Goal: Task Accomplishment & Management: Complete application form

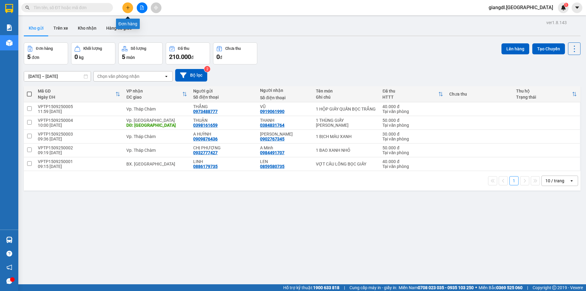
click at [130, 9] on button at bounding box center [127, 7] width 11 height 11
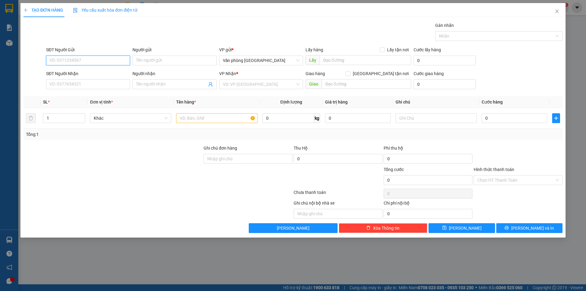
click at [113, 61] on input "SĐT Người Gửi" at bounding box center [88, 61] width 84 height 10
click at [113, 56] on input "SĐT Người Gửi" at bounding box center [88, 61] width 84 height 10
type input "0932790748"
click at [172, 63] on input "Người gửi" at bounding box center [174, 61] width 84 height 10
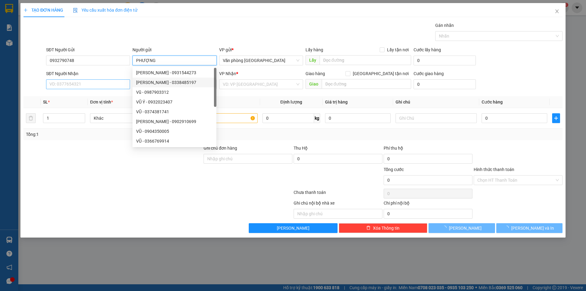
type input "PHƯỢNG"
click at [118, 85] on input "SĐT Người Nhận" at bounding box center [88, 84] width 84 height 10
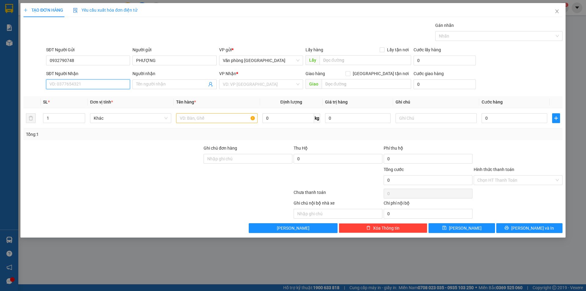
click at [118, 85] on input "SĐT Người Nhận" at bounding box center [88, 84] width 84 height 10
click at [148, 75] on div "Người nhận" at bounding box center [174, 73] width 84 height 7
click at [148, 81] on input "Người nhận" at bounding box center [171, 84] width 70 height 7
click at [142, 82] on input "Người nhận" at bounding box center [171, 84] width 70 height 7
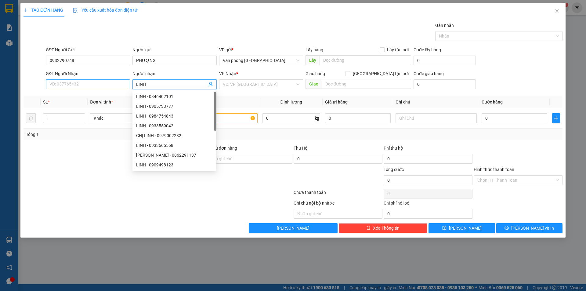
type input "LINH"
click at [102, 82] on input "SĐT Người Nhận" at bounding box center [88, 84] width 84 height 10
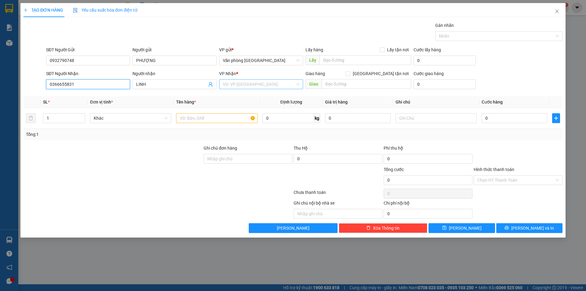
type input "0366655831"
click at [253, 84] on input "search" at bounding box center [259, 84] width 72 height 9
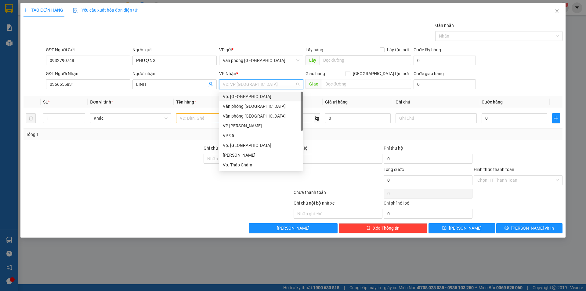
click at [248, 99] on div "Vp. [GEOGRAPHIC_DATA]" at bounding box center [261, 96] width 77 height 7
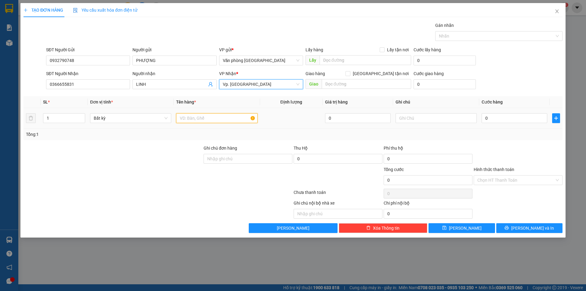
click at [217, 123] on input "text" at bounding box center [216, 118] width 81 height 10
type input "1 THÙNG GIẤY"
click at [484, 119] on input "0" at bounding box center [514, 118] width 66 height 10
type input "40"
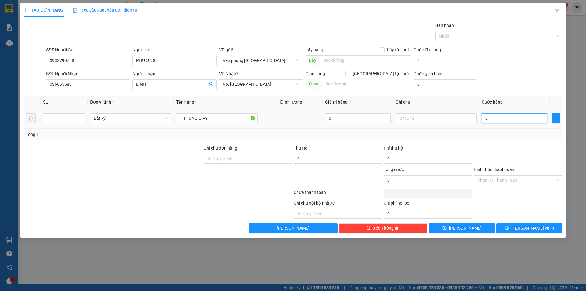
type input "40"
type input "400"
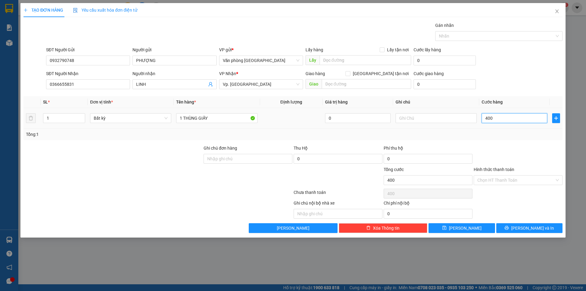
type input "4.000"
type input "40.000"
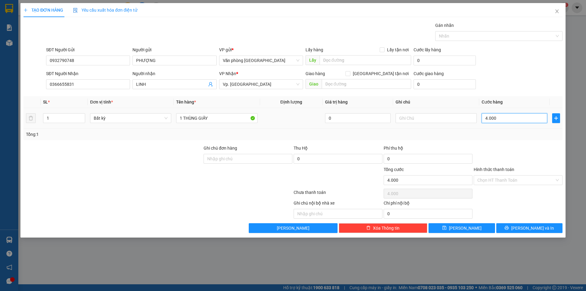
type input "40.000"
click at [490, 180] on input "Hình thức thanh toán" at bounding box center [515, 179] width 77 height 9
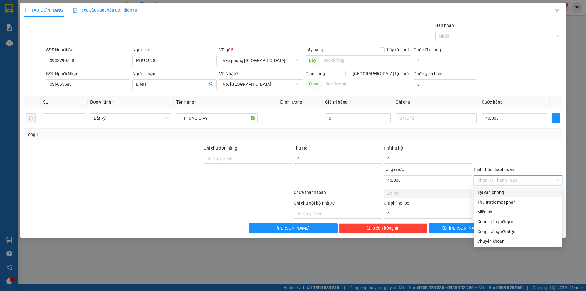
click at [489, 192] on div "Tại văn phòng" at bounding box center [517, 192] width 81 height 7
type input "0"
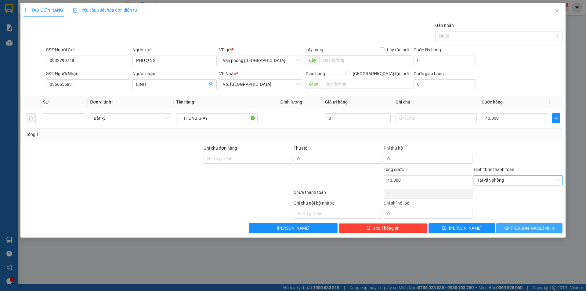
click at [509, 229] on button "[PERSON_NAME] và In" at bounding box center [529, 228] width 66 height 10
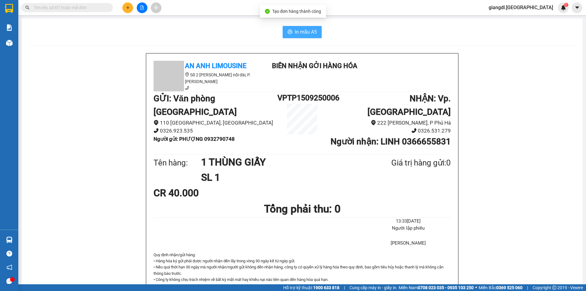
click at [309, 33] on span "In mẫu A5" at bounding box center [306, 32] width 22 height 8
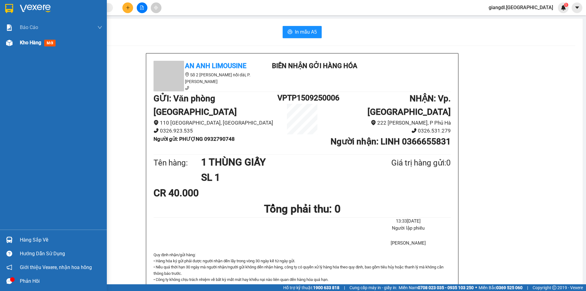
click at [20, 43] on span "Kho hàng" at bounding box center [30, 43] width 21 height 6
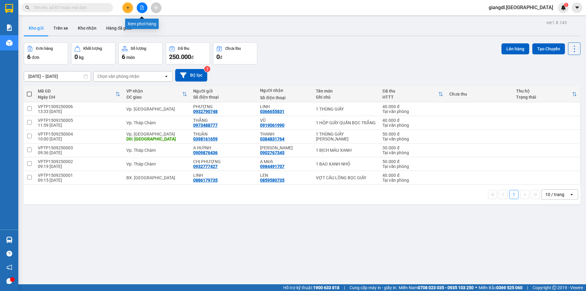
click at [139, 7] on button at bounding box center [142, 7] width 11 height 11
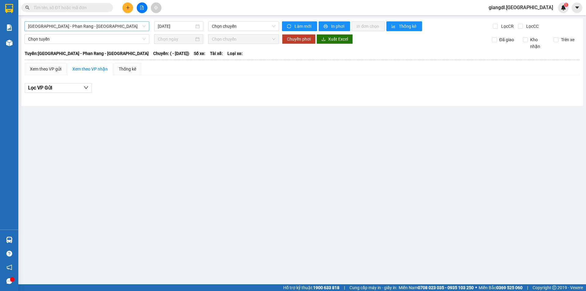
click at [130, 25] on span "[GEOGRAPHIC_DATA] - Phan Rang - [GEOGRAPHIC_DATA]" at bounding box center [86, 26] width 117 height 9
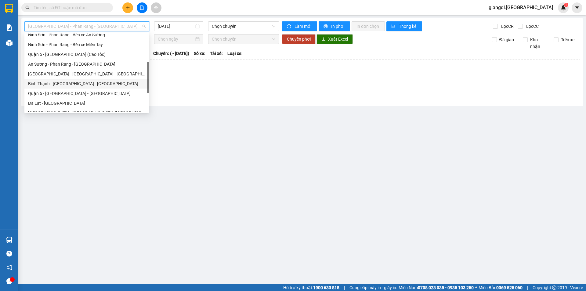
scroll to position [166, 0]
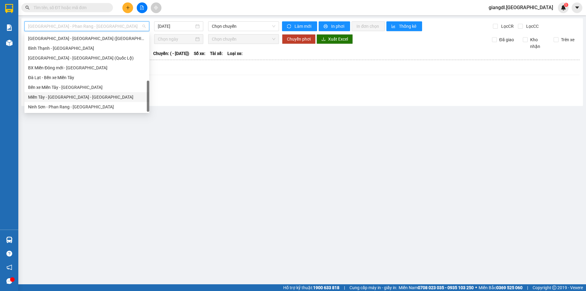
click at [54, 96] on div "Miền Tây - [GEOGRAPHIC_DATA] - [GEOGRAPHIC_DATA]" at bounding box center [86, 97] width 117 height 7
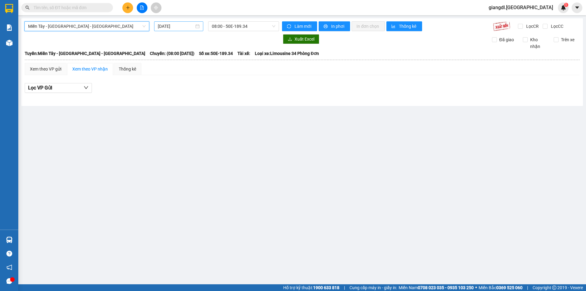
click at [192, 26] on input "[DATE]" at bounding box center [176, 26] width 36 height 7
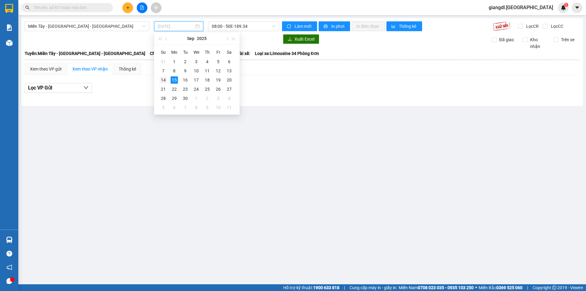
click at [164, 78] on div "14" at bounding box center [163, 79] width 7 height 7
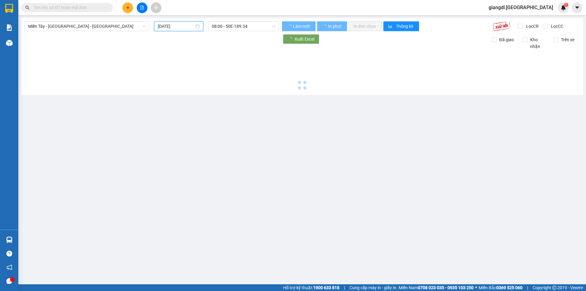
type input "[DATE]"
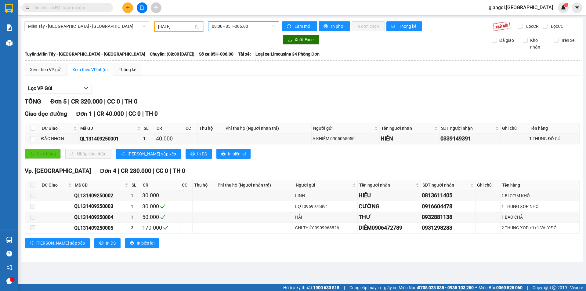
click at [235, 25] on span "08:00 - 85H-006.00" at bounding box center [243, 26] width 63 height 9
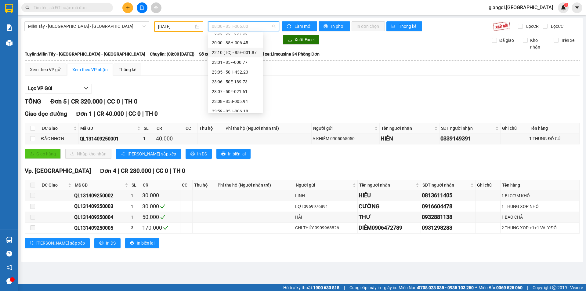
scroll to position [59, 0]
click at [241, 86] on div "23:07 - 50F-021.61" at bounding box center [236, 87] width 48 height 7
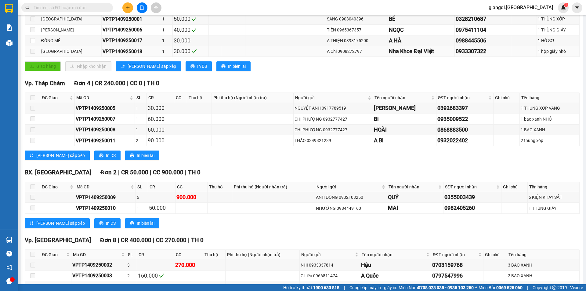
scroll to position [122, 0]
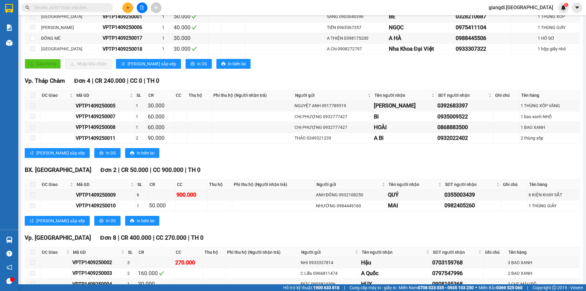
click at [128, 10] on button at bounding box center [127, 7] width 11 height 11
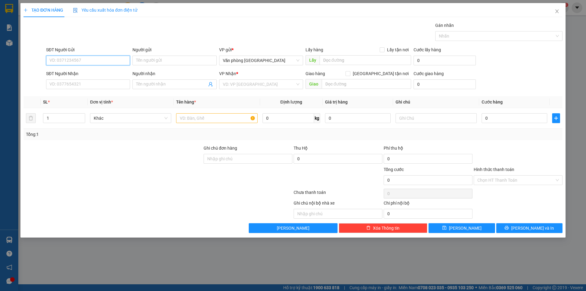
click at [91, 62] on input "SĐT Người Gửi" at bounding box center [88, 61] width 84 height 10
click at [87, 61] on input "SĐT Người Gửi" at bounding box center [88, 61] width 84 height 10
type input "0903224901"
click at [177, 59] on input "Người gửi" at bounding box center [174, 61] width 84 height 10
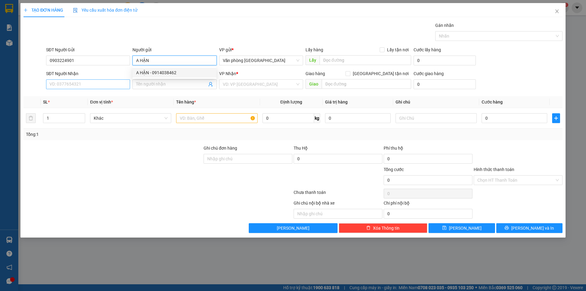
type input "A HẬN"
click at [88, 85] on input "SĐT Người Nhận" at bounding box center [88, 84] width 84 height 10
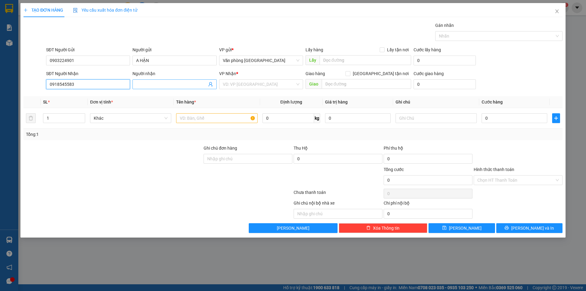
type input "0918545583"
click at [155, 86] on input "Người nhận" at bounding box center [171, 84] width 70 height 7
click at [143, 84] on input "Người nhận" at bounding box center [171, 84] width 70 height 7
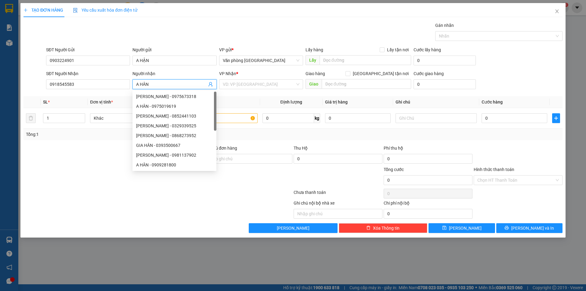
type input "A HÂN"
click at [80, 183] on div at bounding box center [113, 176] width 180 height 21
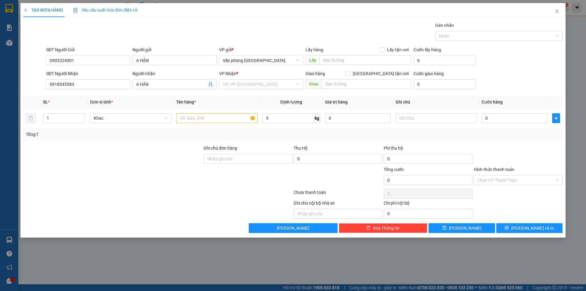
drag, startPoint x: 14, startPoint y: 175, endPoint x: 140, endPoint y: 170, distance: 126.1
click at [18, 176] on div "TẠO ĐƠN HÀNG Yêu cầu xuất hóa đơn điện tử Transit Pickup Surcharge Ids Transit …" at bounding box center [293, 145] width 586 height 291
click at [264, 84] on input "search" at bounding box center [259, 84] width 72 height 9
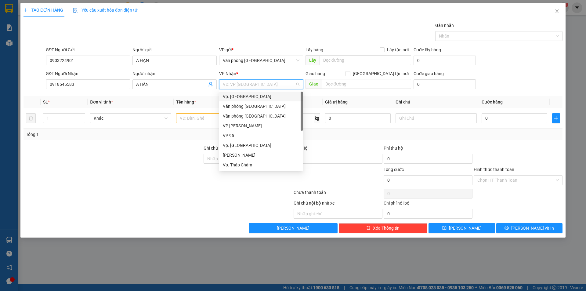
click at [250, 96] on div "Vp. [GEOGRAPHIC_DATA]" at bounding box center [261, 96] width 77 height 7
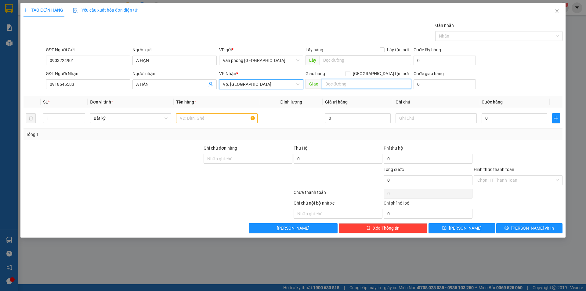
click at [341, 84] on input "text" at bounding box center [366, 84] width 89 height 10
type input "[PERSON_NAME]"
click at [223, 119] on input "text" at bounding box center [216, 118] width 81 height 10
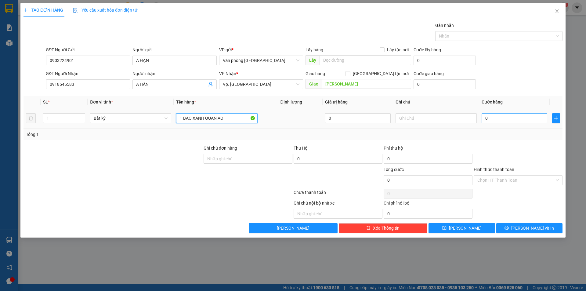
type input "1 BAO XANH QUẦN ÁO"
click at [498, 117] on input "0" at bounding box center [514, 118] width 66 height 10
type input "6"
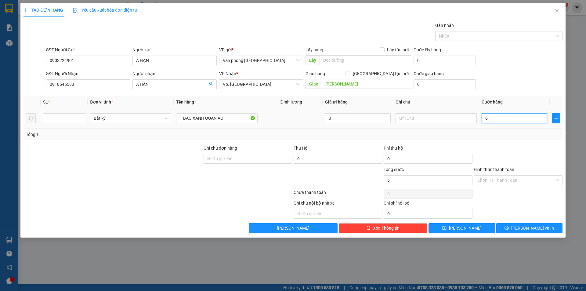
type input "60"
type input "60.000"
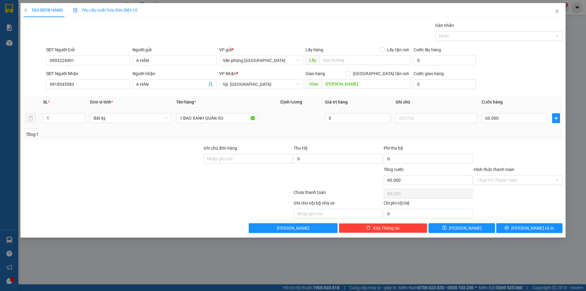
click at [528, 127] on td "60.000" at bounding box center [514, 118] width 70 height 20
click at [513, 178] on input "Hình thức thanh toán" at bounding box center [515, 179] width 77 height 9
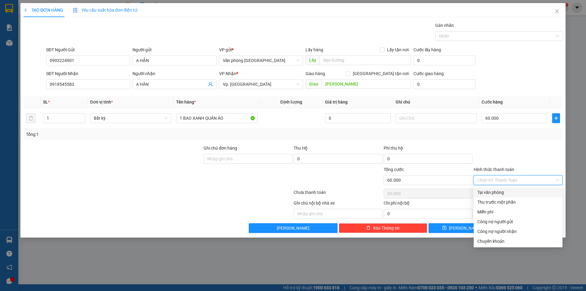
click at [498, 193] on div "Tại văn phòng" at bounding box center [517, 192] width 81 height 7
type input "0"
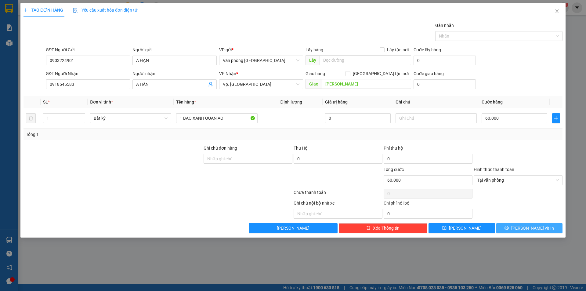
click at [509, 228] on icon "printer" at bounding box center [506, 227] width 4 height 4
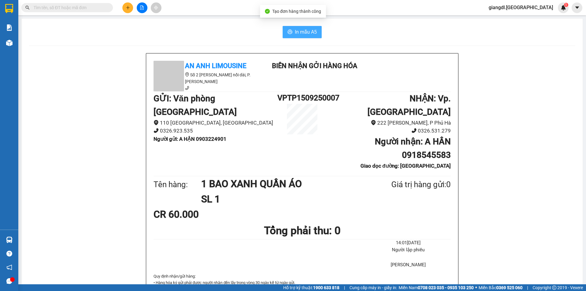
click at [306, 30] on span "In mẫu A5" at bounding box center [306, 32] width 22 height 8
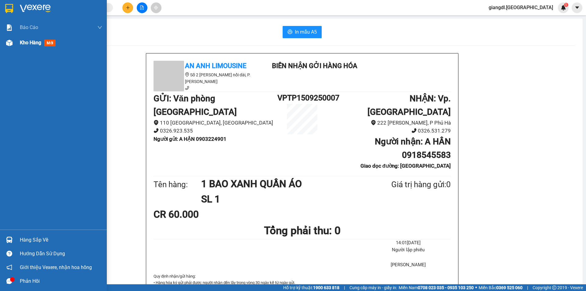
click at [15, 44] on div "Kho hàng mới" at bounding box center [53, 42] width 107 height 15
